Goal: Transaction & Acquisition: Obtain resource

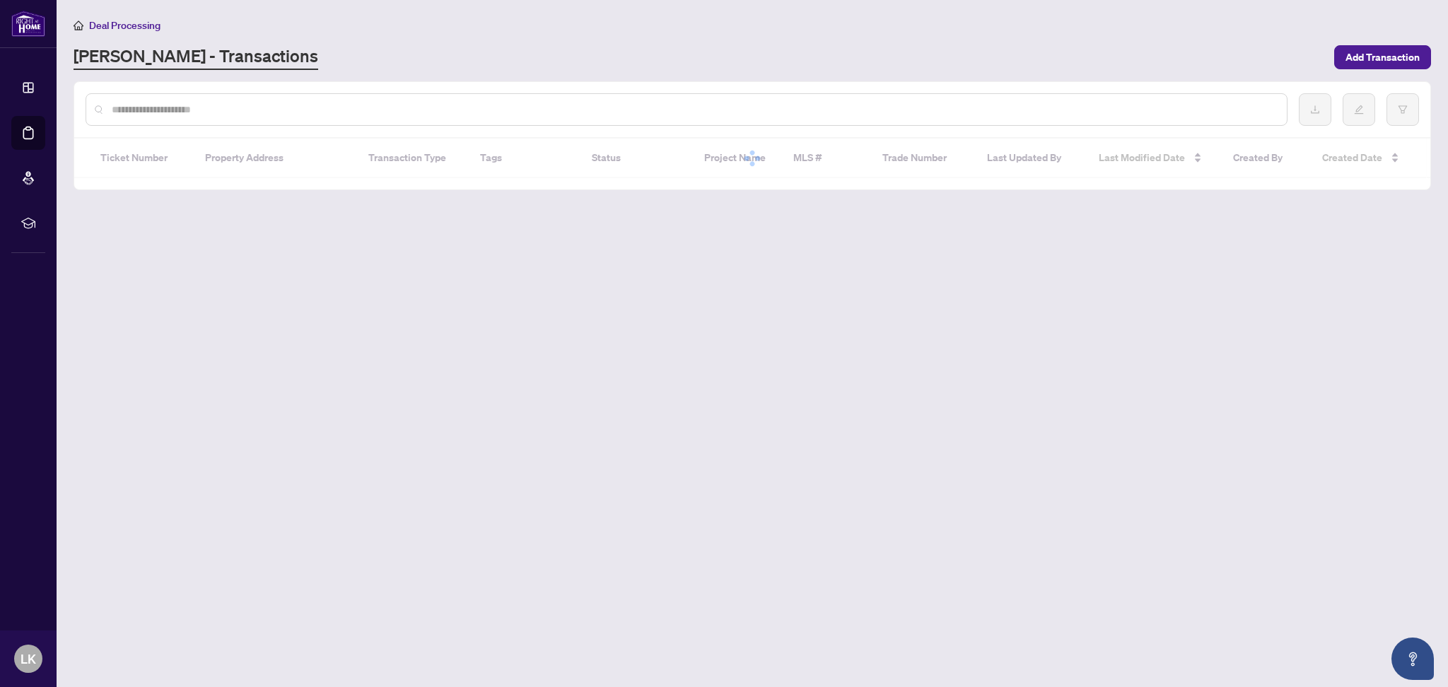
click at [0, 0] on link "Deal Processing" at bounding box center [0, 0] width 0 height 0
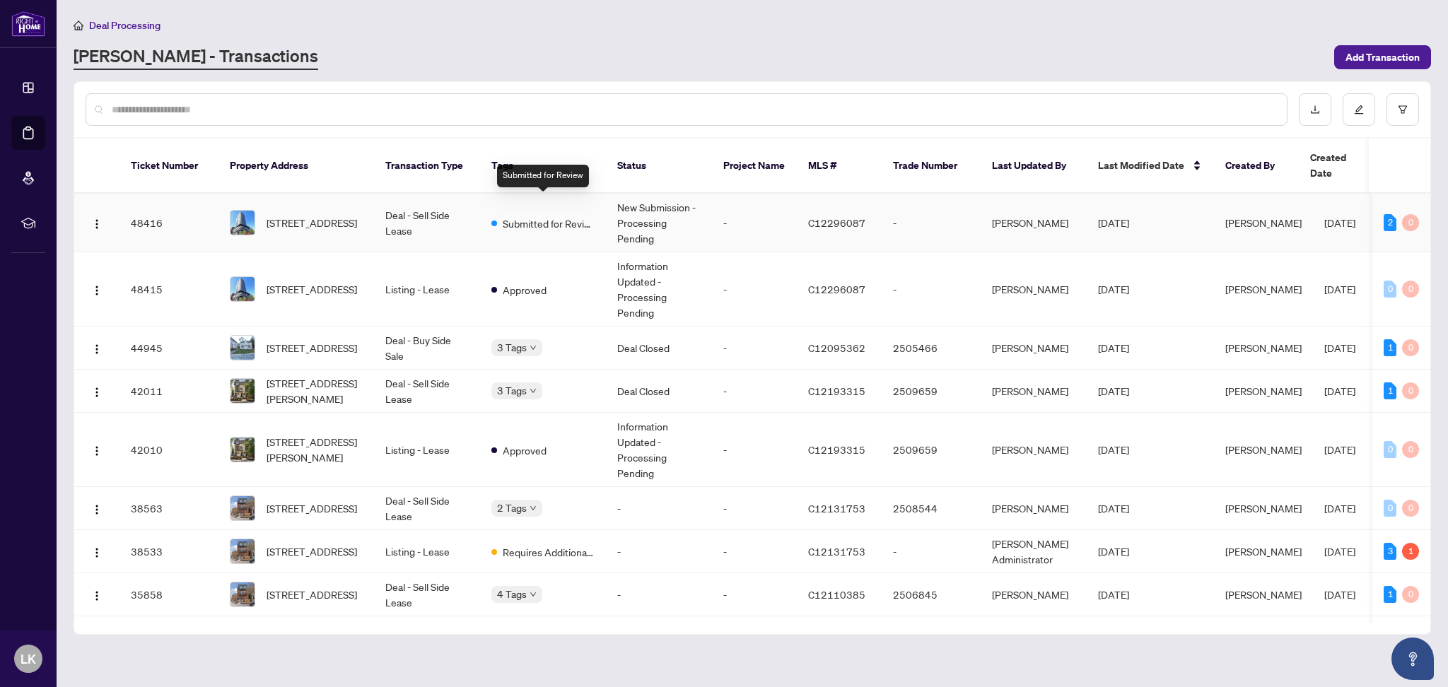
click at [506, 216] on span "Submitted for Review" at bounding box center [549, 224] width 92 height 16
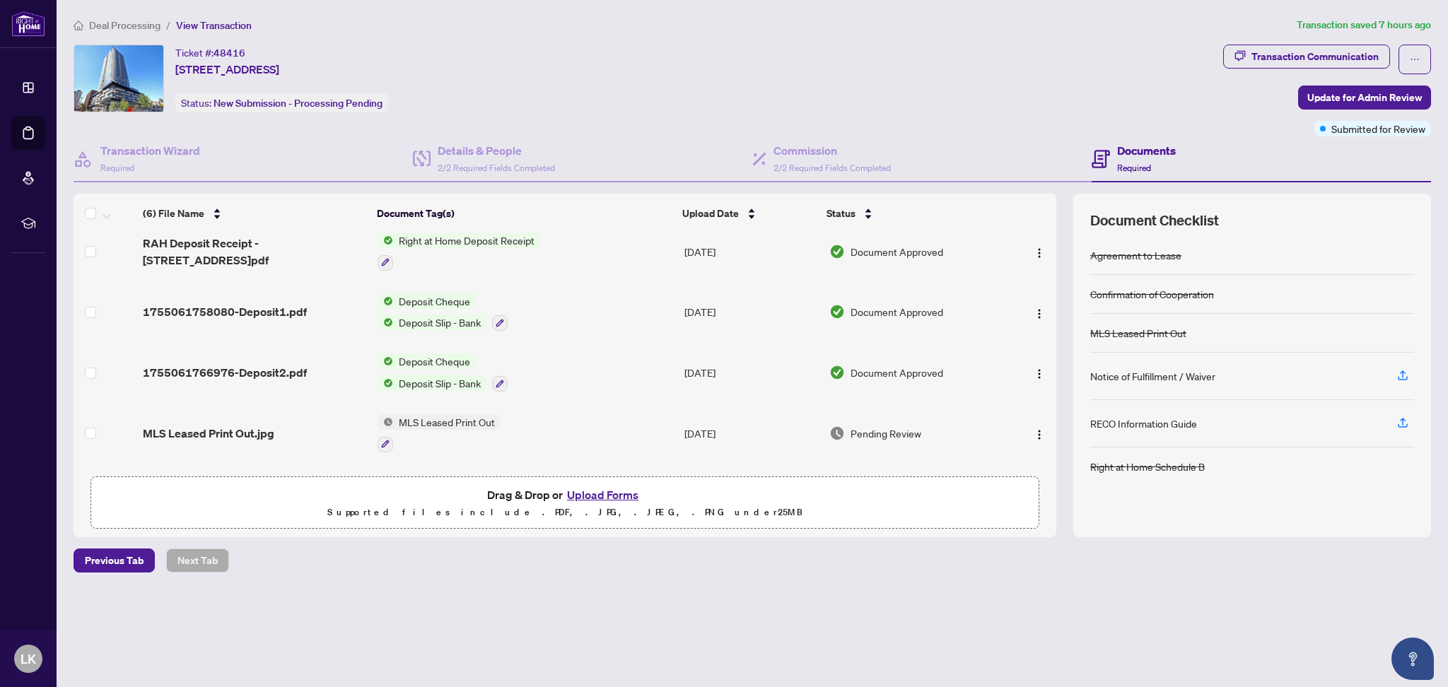
scroll to position [125, 0]
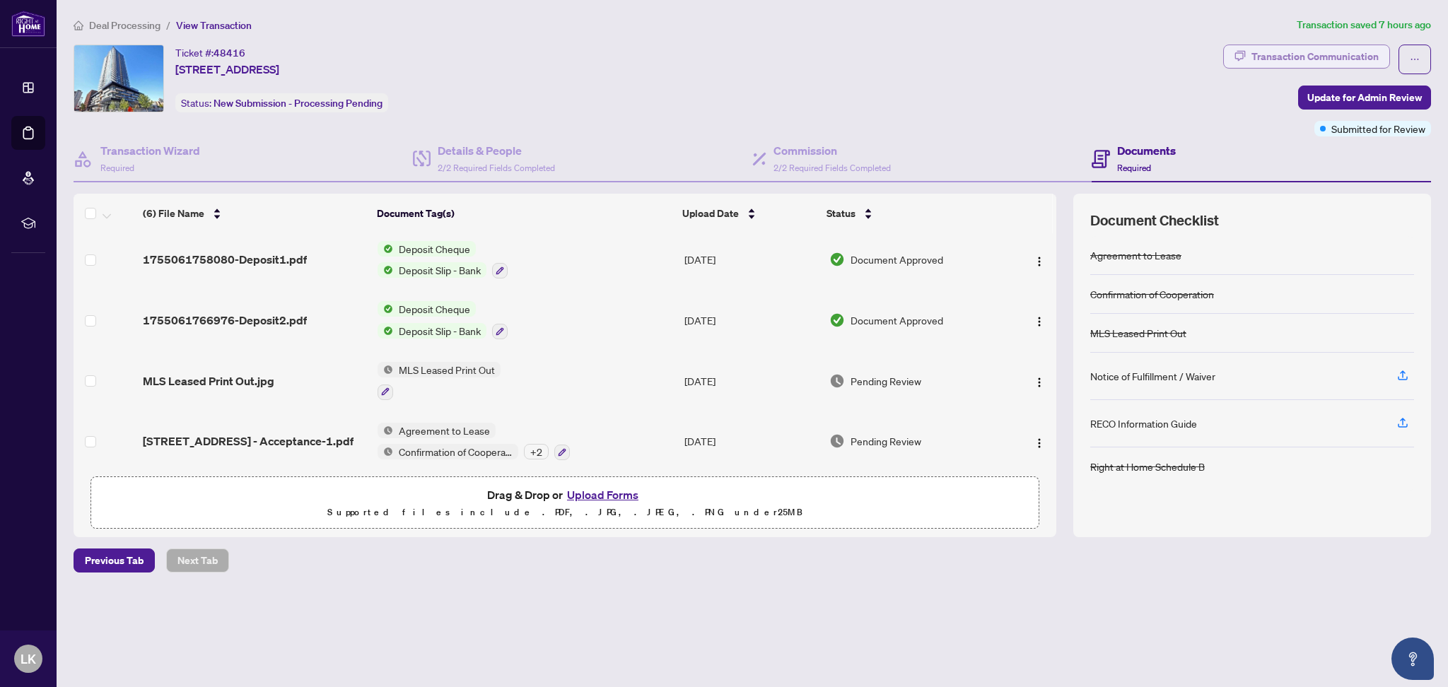
click at [1374, 54] on div "Transaction Communication" at bounding box center [1314, 56] width 127 height 23
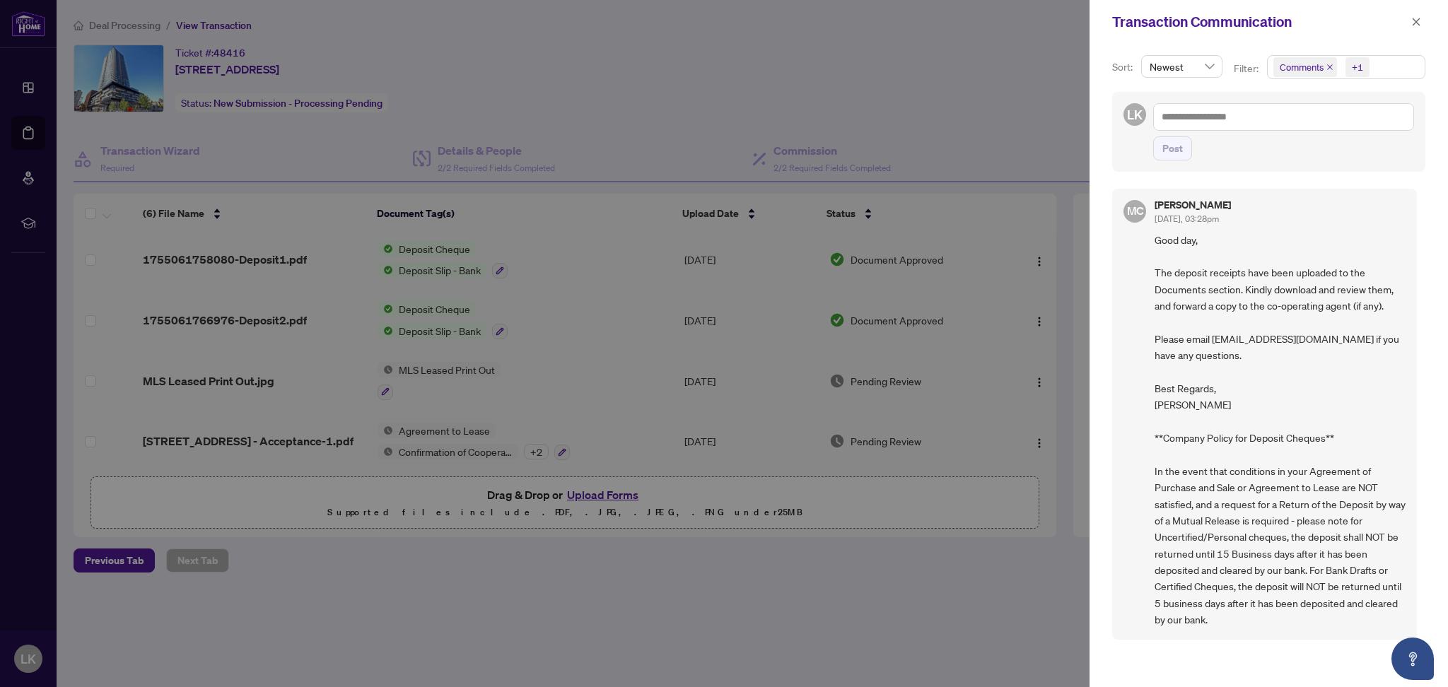
click at [1215, 70] on div "Newest" at bounding box center [1181, 66] width 81 height 23
click at [1207, 70] on span "Newest" at bounding box center [1182, 66] width 64 height 21
click at [1322, 77] on span "Comments" at bounding box center [1305, 67] width 64 height 20
click at [1310, 103] on span "Select All" at bounding box center [1313, 102] width 52 height 16
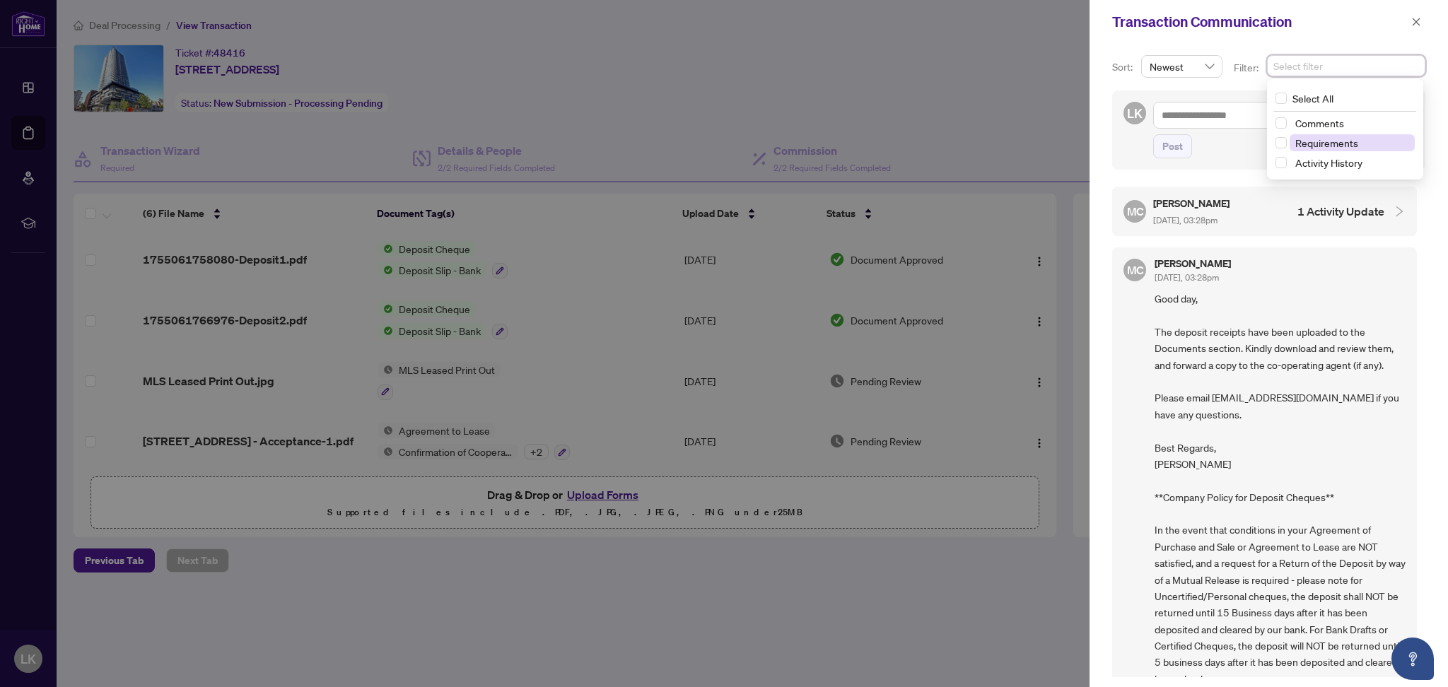
click at [1317, 141] on span "Requirements" at bounding box center [1326, 142] width 63 height 13
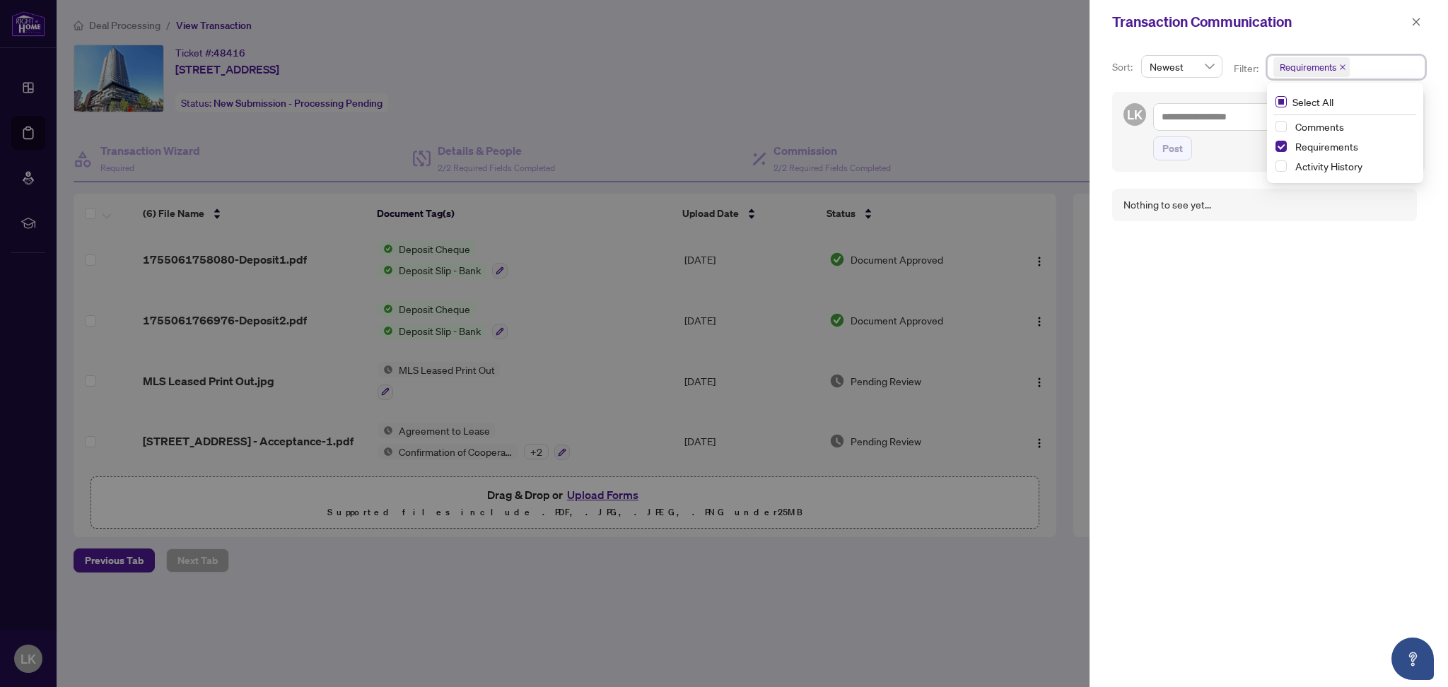
click at [1309, 98] on span "Select All" at bounding box center [1313, 102] width 52 height 16
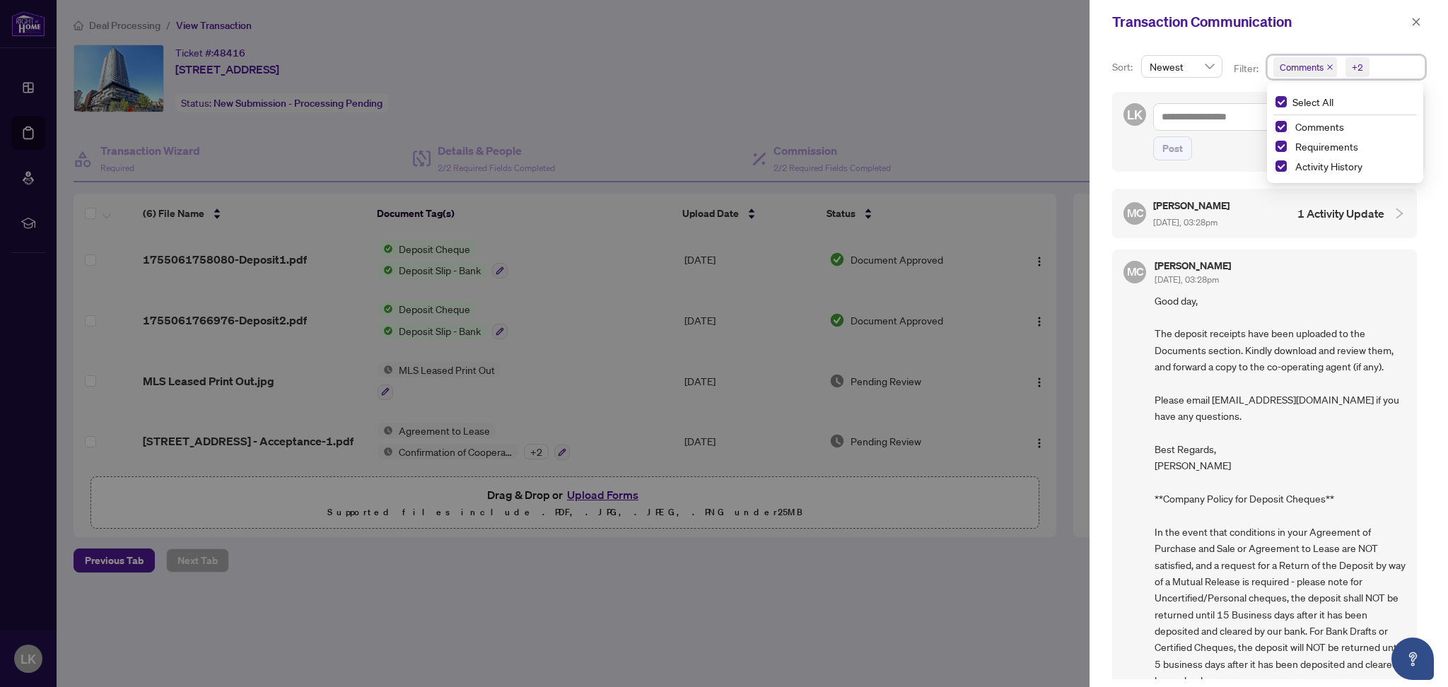
click at [1127, 327] on div "MC Maria Cheng Aug/14/2025, 03:28pm Good day, The deposit receipts have been up…" at bounding box center [1264, 475] width 305 height 451
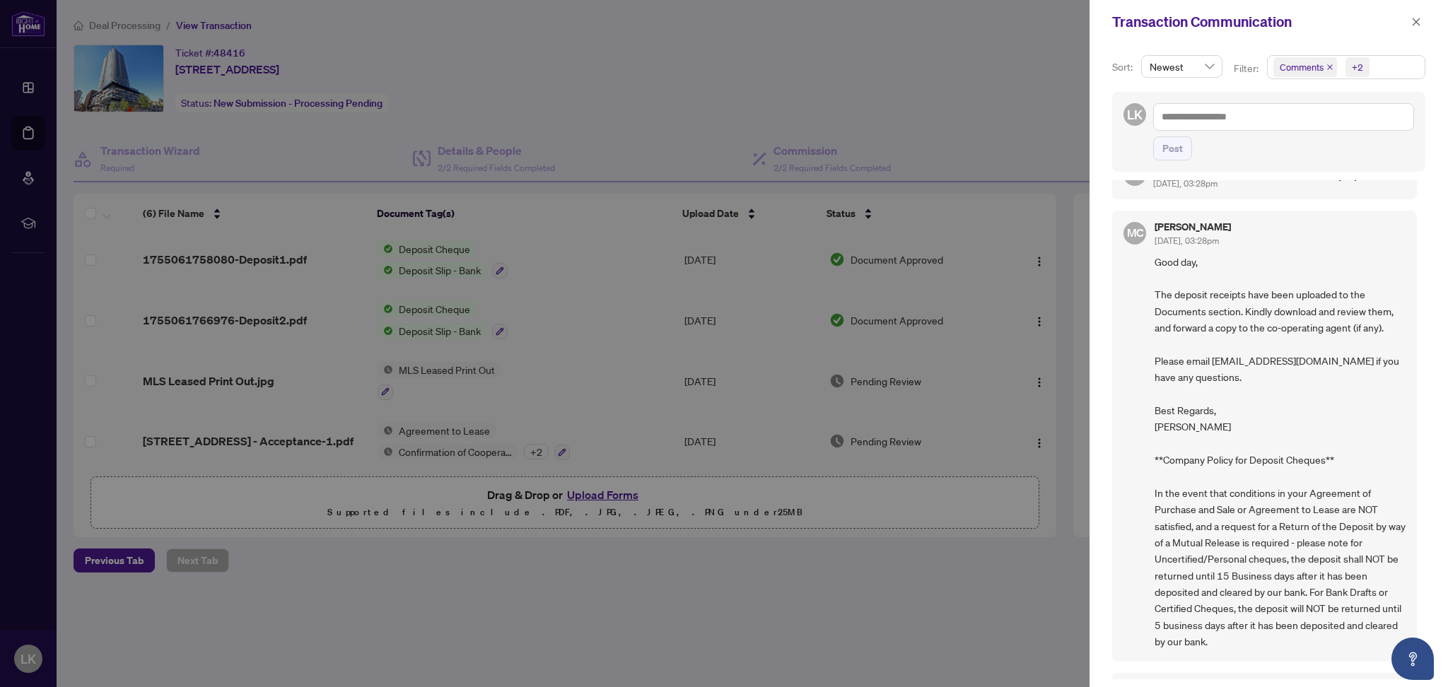
scroll to position [0, 0]
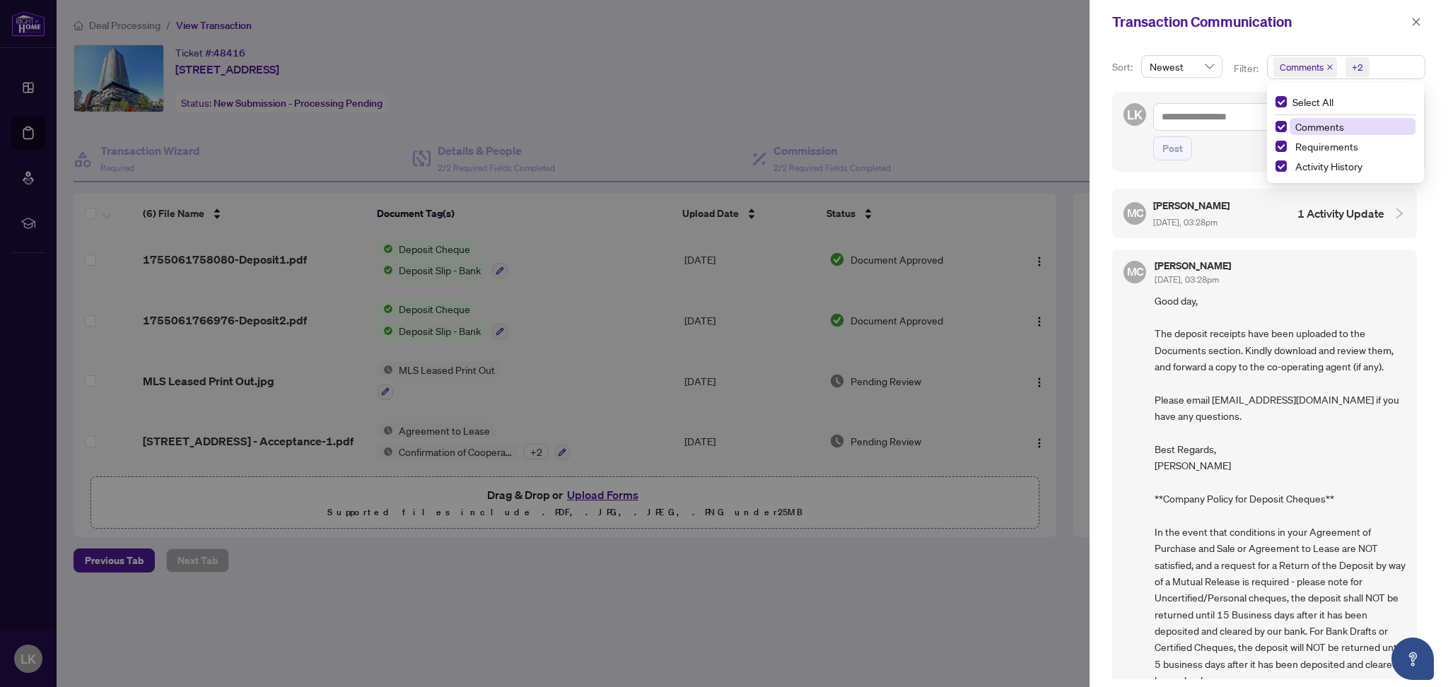
click at [1280, 62] on span "Comments" at bounding box center [1302, 67] width 44 height 14
click at [1292, 103] on span "Select All" at bounding box center [1313, 102] width 52 height 16
click at [1295, 127] on span "Comments" at bounding box center [1319, 123] width 49 height 13
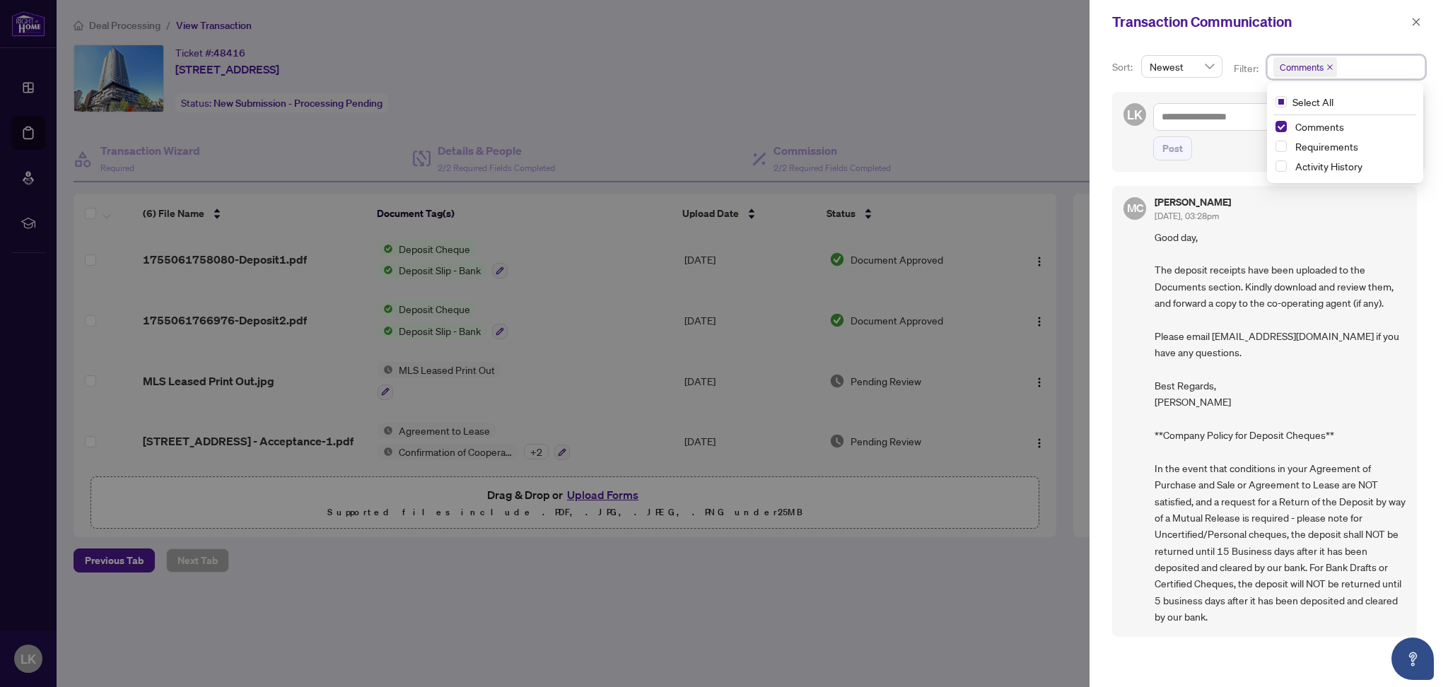
scroll to position [4, 0]
drag, startPoint x: 1218, startPoint y: 628, endPoint x: 1125, endPoint y: 260, distance: 379.3
click at [1125, 260] on div "MC Maria Cheng Aug/14/2025, 03:28pm Good day, The deposit receipts have been up…" at bounding box center [1264, 410] width 305 height 451
click at [870, 329] on div at bounding box center [724, 343] width 1448 height 687
click at [1416, 29] on span "button" at bounding box center [1416, 22] width 10 height 23
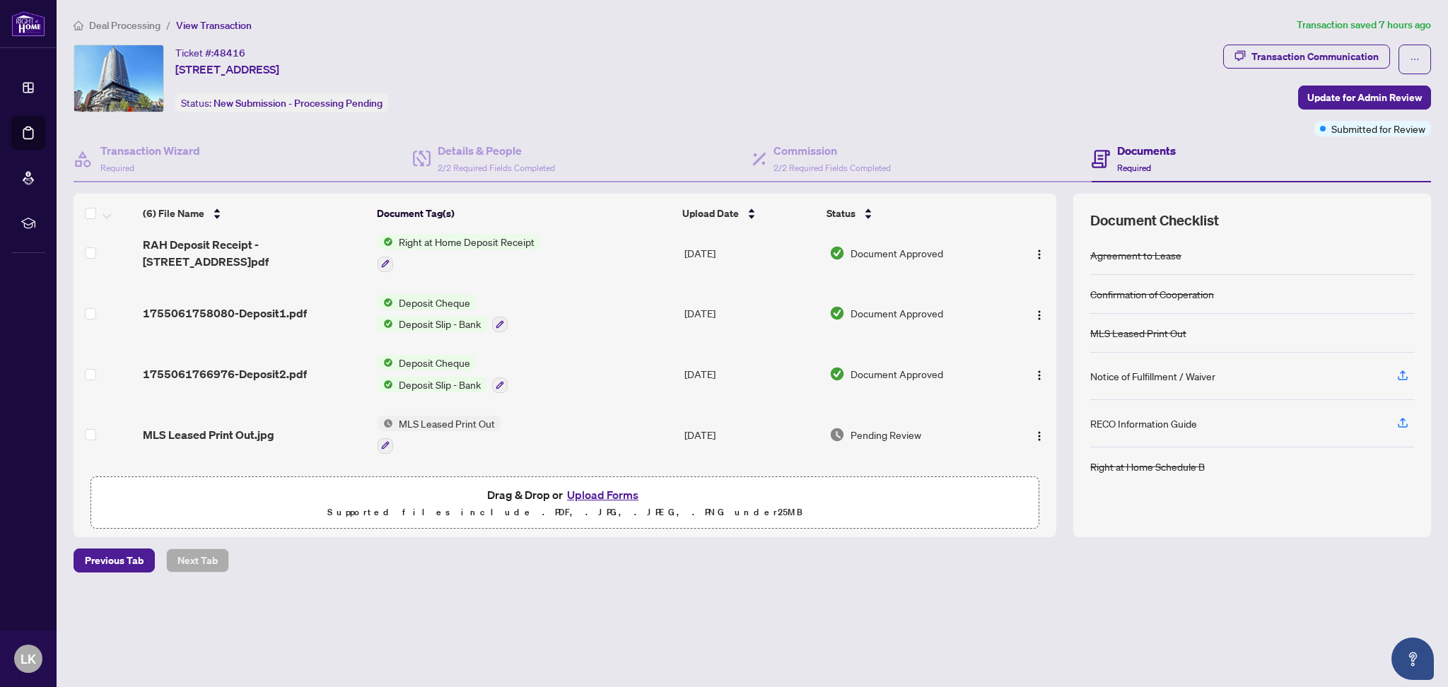
scroll to position [0, 0]
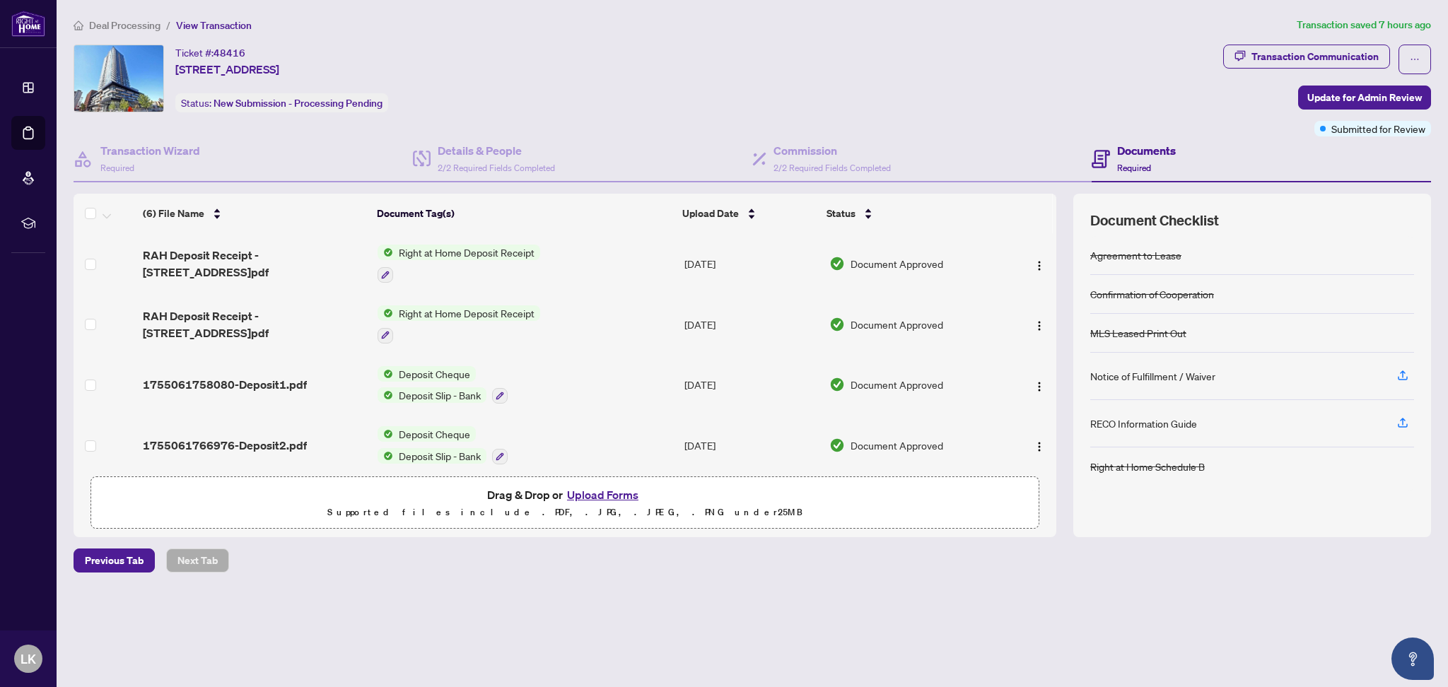
click at [1121, 143] on h4 "Documents" at bounding box center [1146, 150] width 59 height 17
click at [231, 260] on span "RAH Deposit Receipt - 30 Roehampton Ave 2802 2650.pdf" at bounding box center [254, 264] width 223 height 34
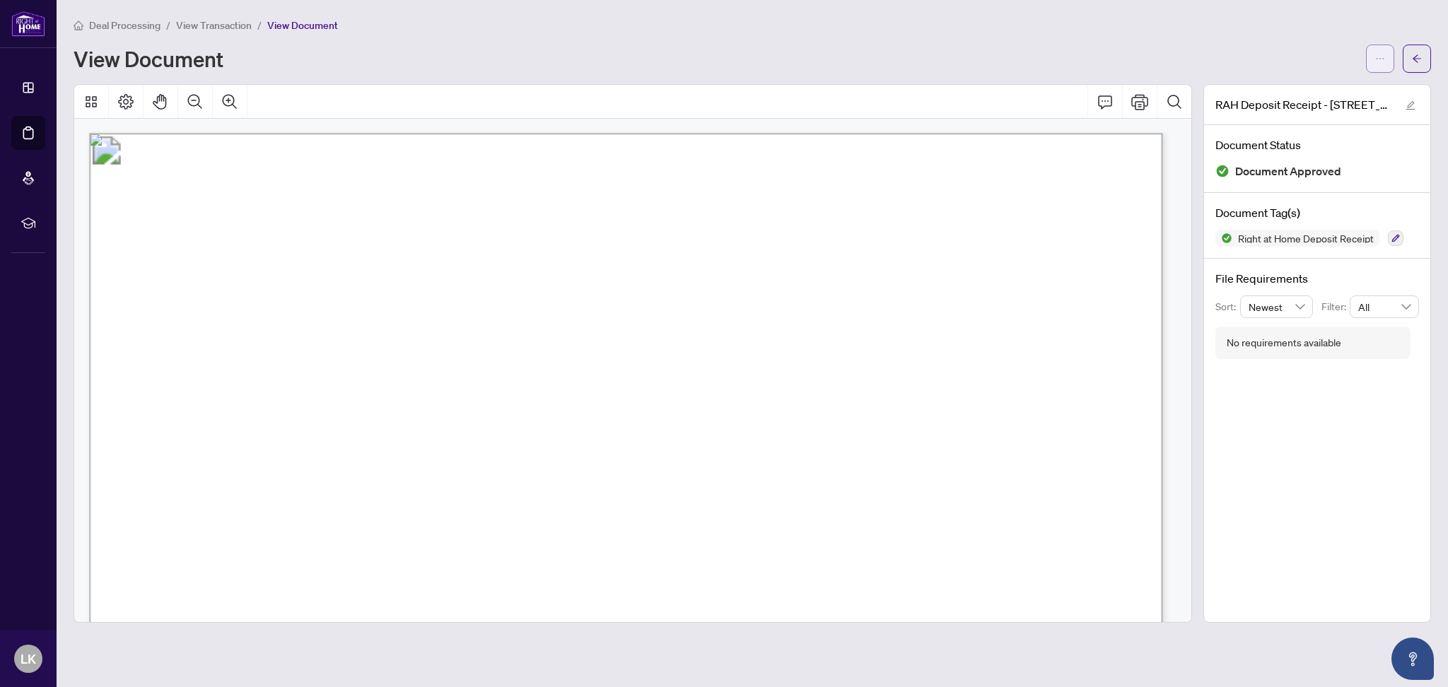
click at [1377, 62] on icon "ellipsis" at bounding box center [1380, 59] width 10 height 10
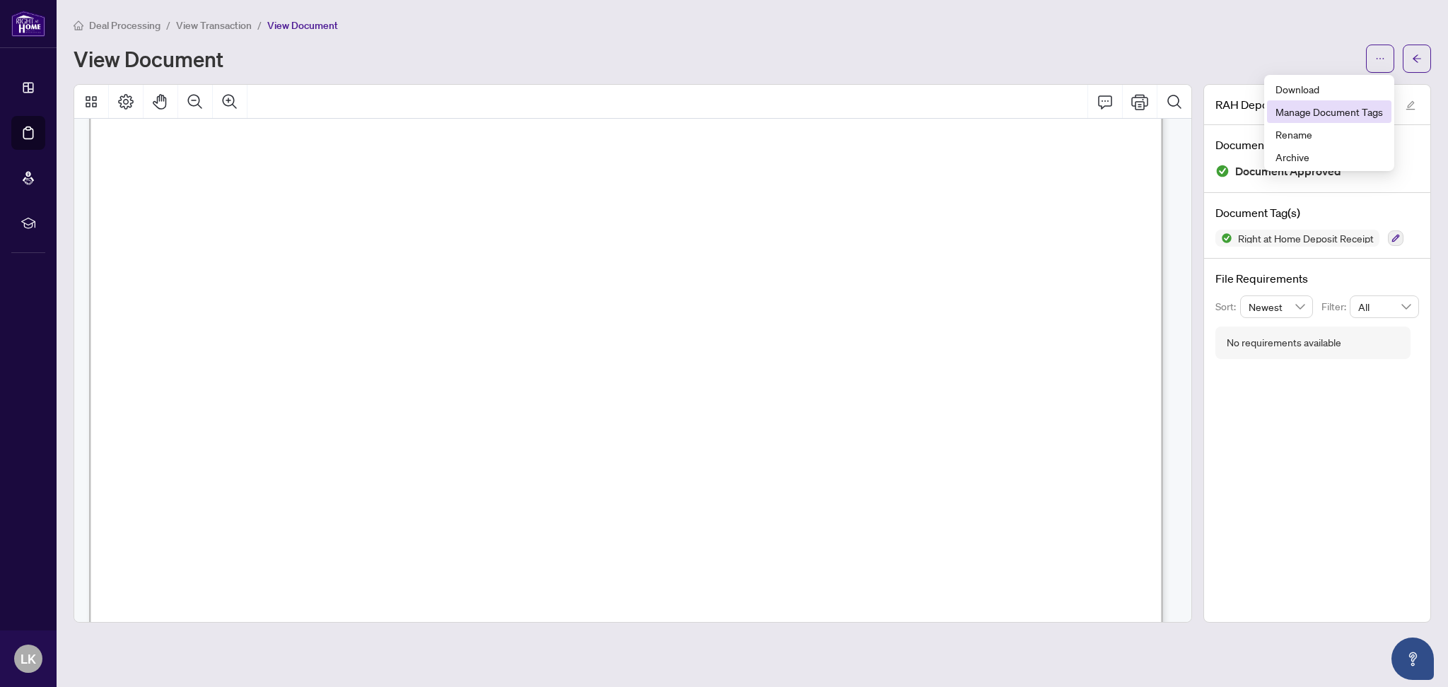
scroll to position [94, 0]
click at [1303, 89] on span "Download" at bounding box center [1329, 89] width 107 height 16
click at [1416, 48] on span "button" at bounding box center [1417, 58] width 10 height 23
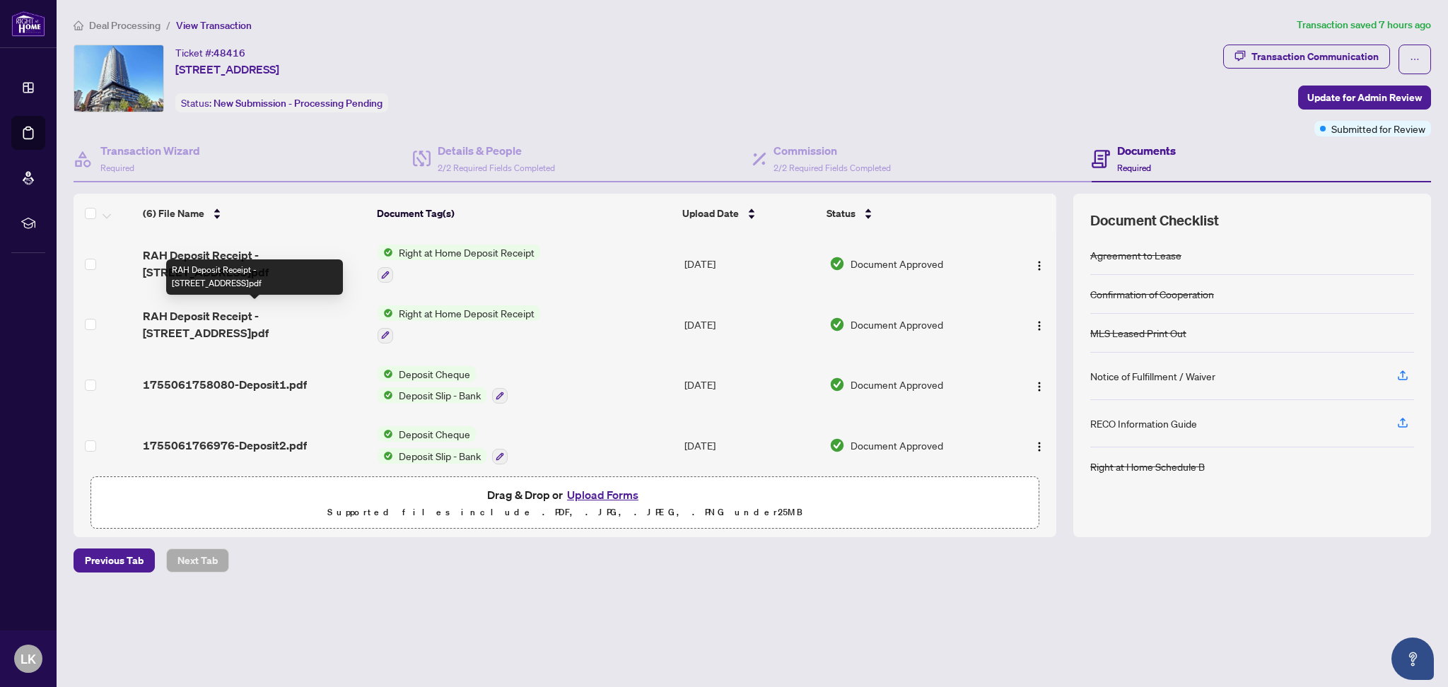
click at [219, 320] on span "RAH Deposit Receipt - 30 Roehampton Ave 2802 3250.pdf" at bounding box center [254, 325] width 223 height 34
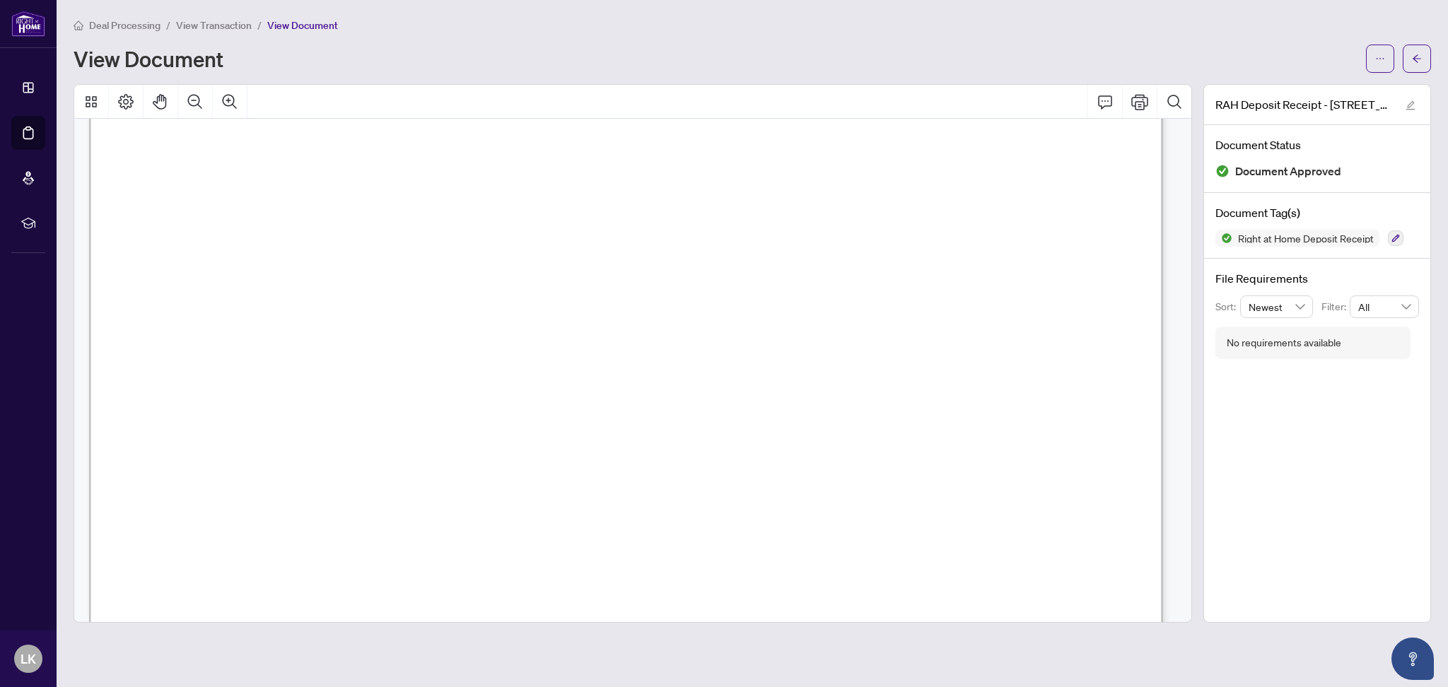
scroll to position [348, 0]
click at [1371, 54] on button "button" at bounding box center [1380, 59] width 28 height 28
click at [1290, 83] on span "Download" at bounding box center [1329, 89] width 107 height 16
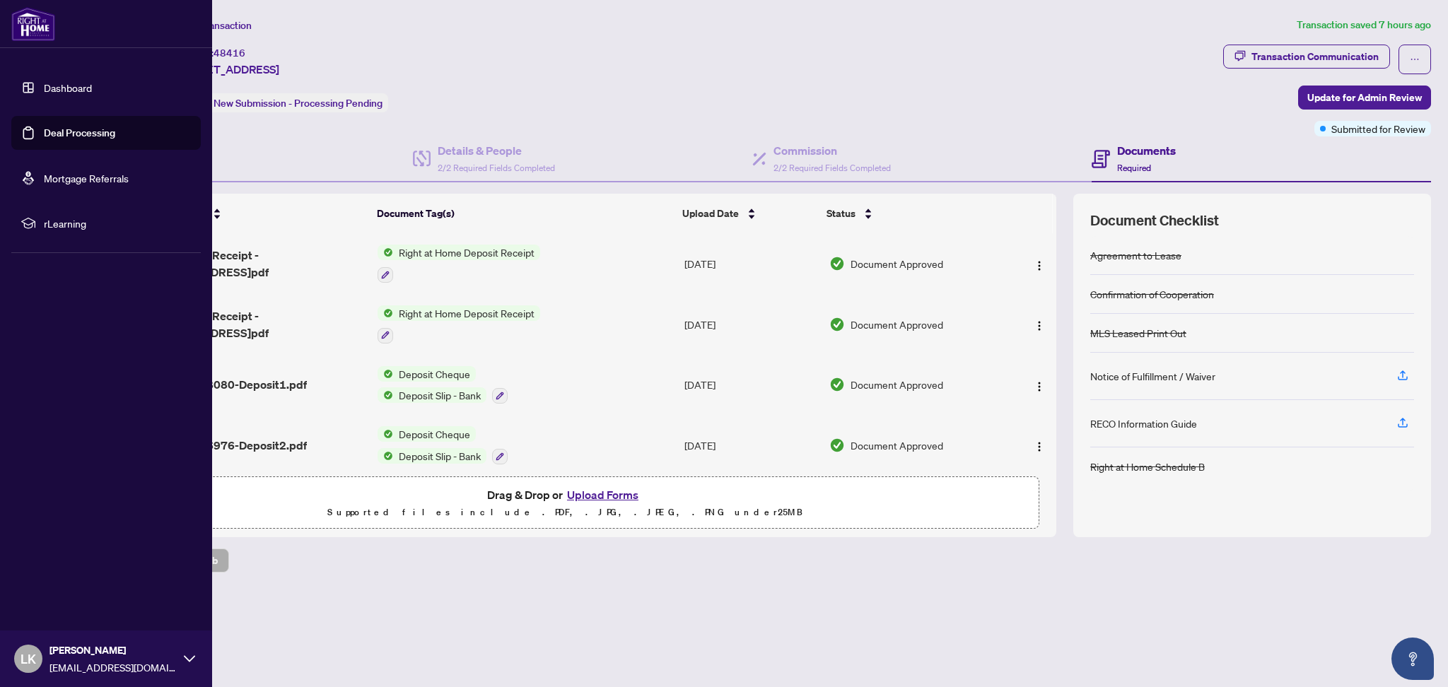
click at [49, 127] on link "Deal Processing" at bounding box center [79, 133] width 71 height 13
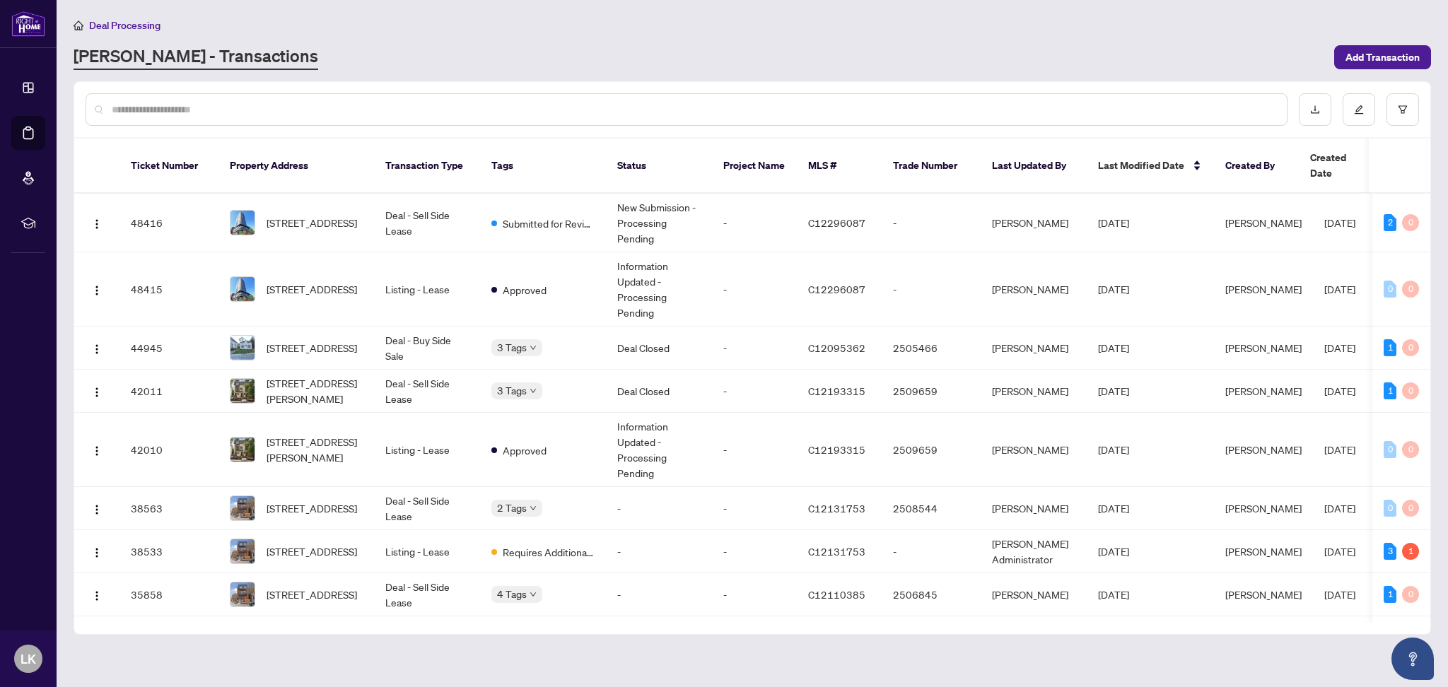
click at [371, 114] on input "text" at bounding box center [694, 110] width 1164 height 16
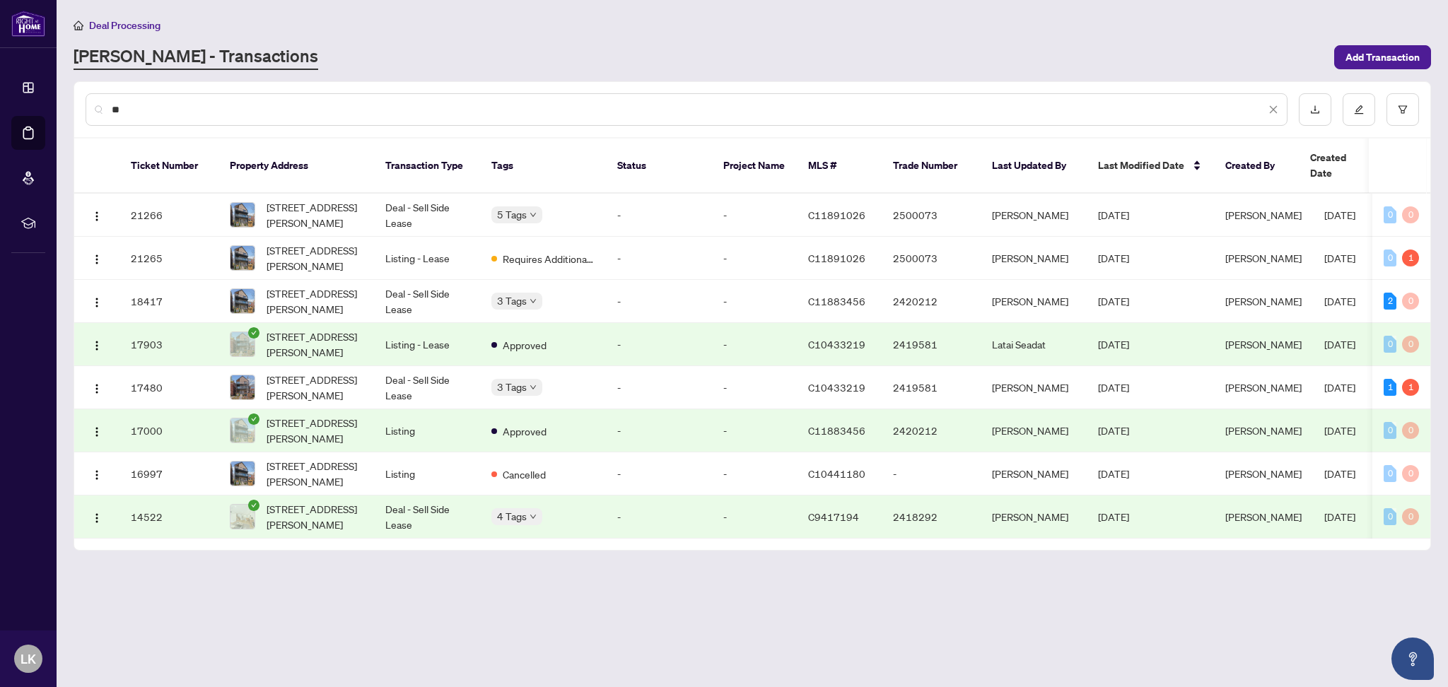
type input "*"
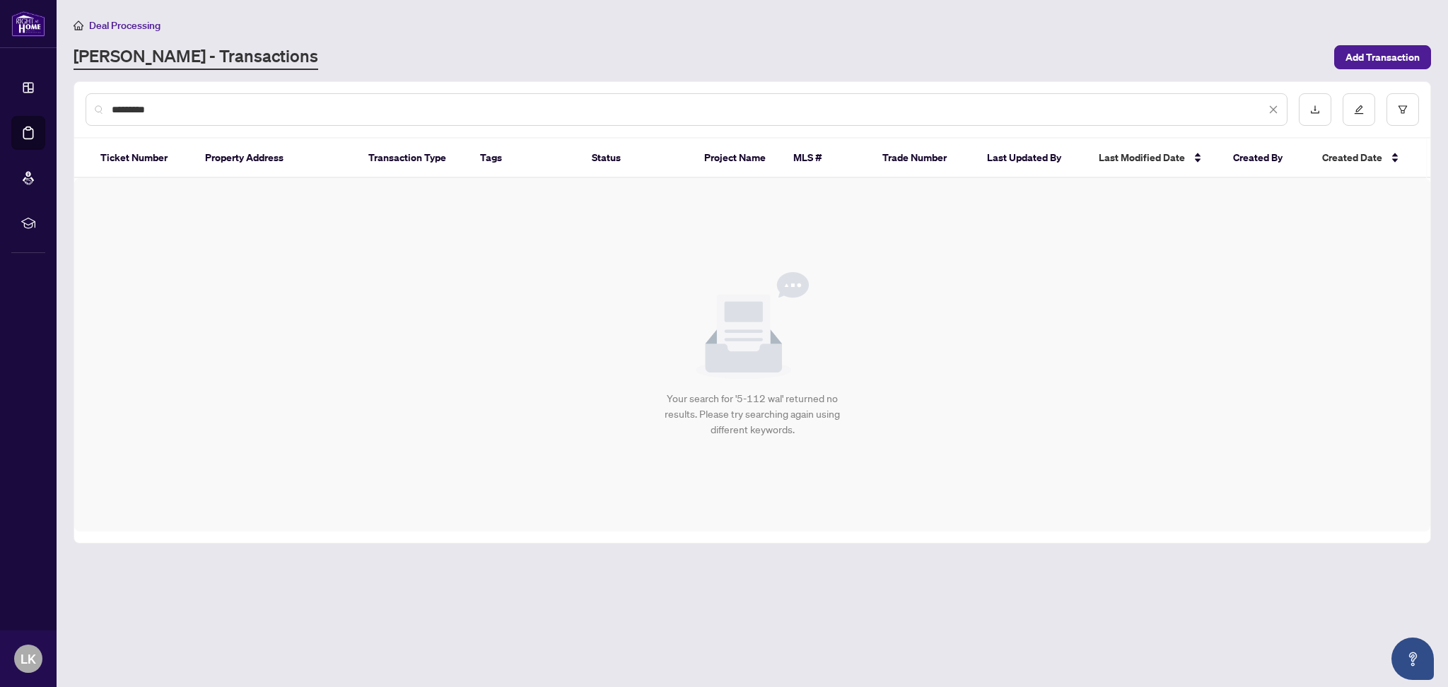
click at [124, 105] on input "*********" at bounding box center [689, 110] width 1154 height 16
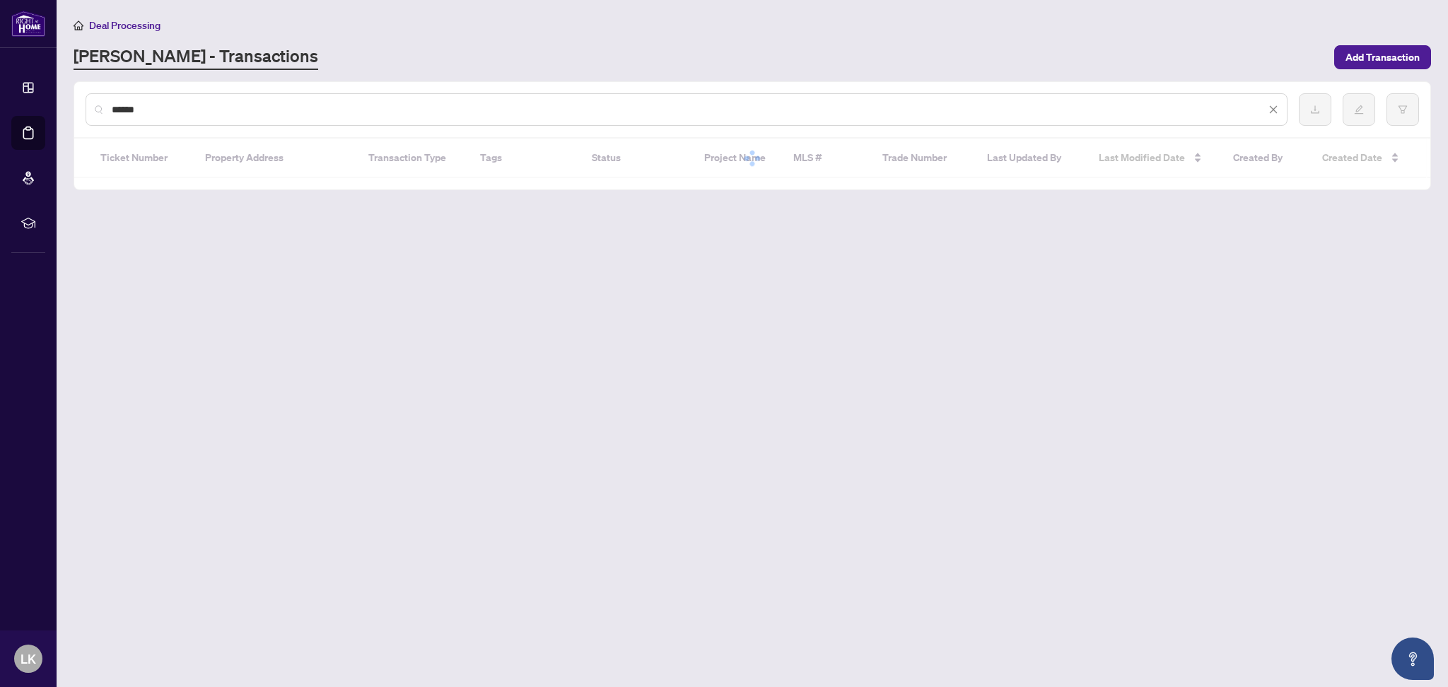
type input "*******"
